Goal: Task Accomplishment & Management: Complete application form

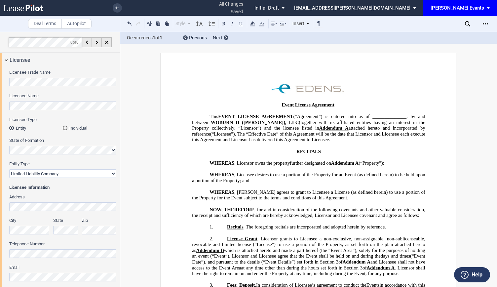
select select "limited liability company"
select select "8"
select select "10"
select select "5"
select select "pm"
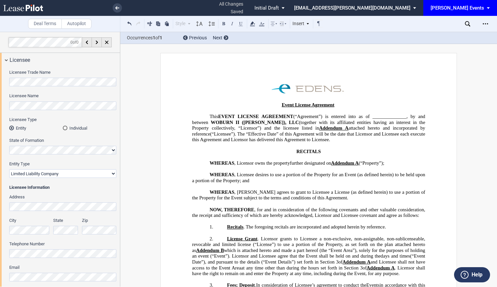
select select "8"
select select "30"
select select "pm"
select select "30"
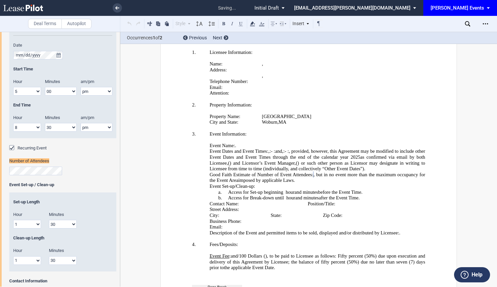
scroll to position [620, 0]
click at [322, 148] on p "Event Dates and Event Times: , and ﻿ ﻿ , Midnight , Noon , ﻿ ﻿ : ﻿ ﻿ ﻿ ﻿ - Midn…" at bounding box center [317, 159] width 216 height 23
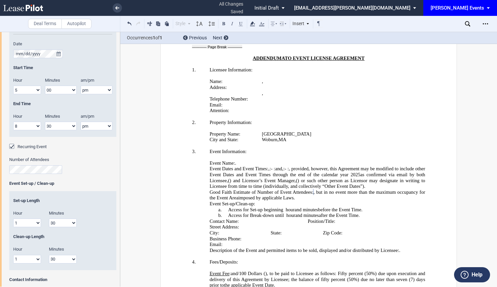
scroll to position [1245, 0]
